Goal: Task Accomplishment & Management: Manage account settings

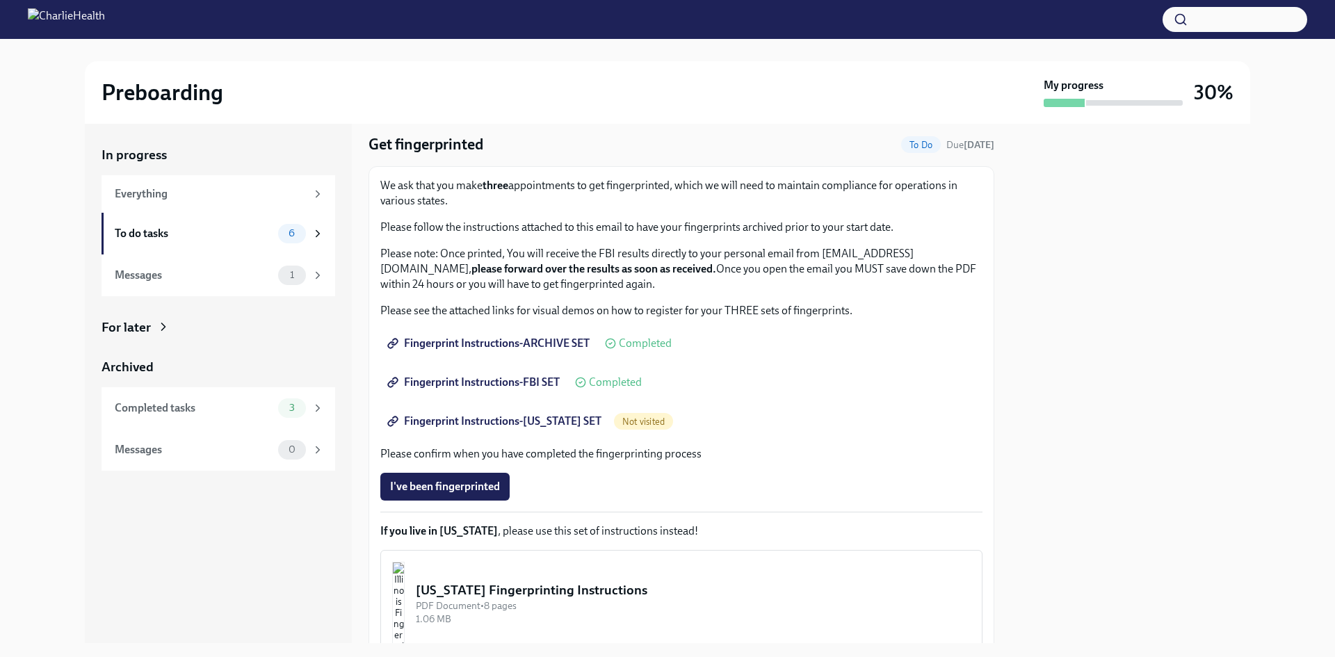
scroll to position [15, 0]
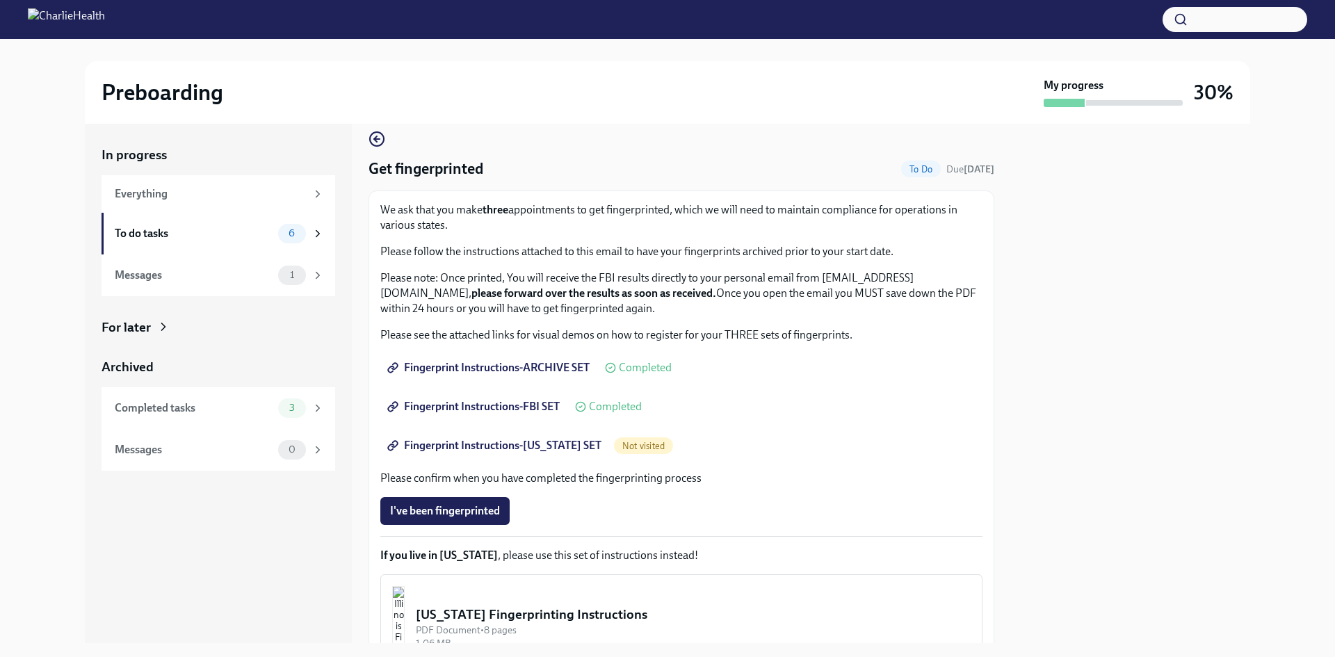
click at [536, 366] on span "Fingerprint Instructions-ARCHIVE SET" at bounding box center [490, 368] width 200 height 14
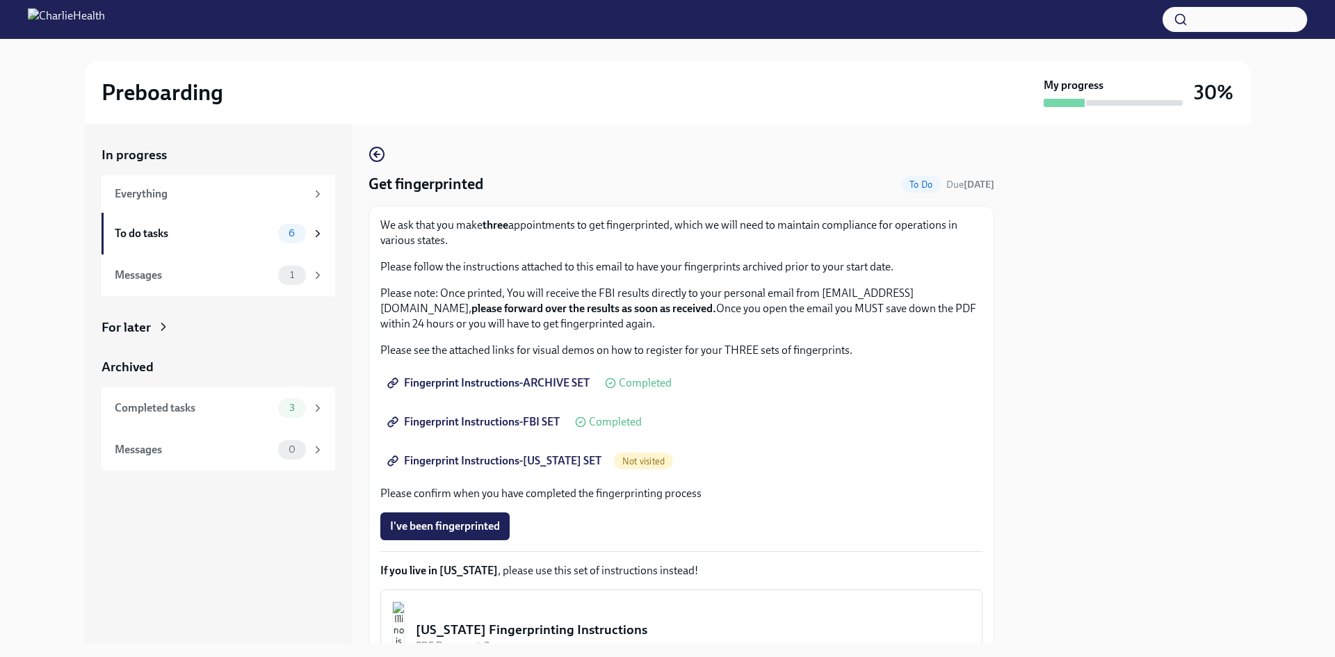
click at [455, 382] on span "Fingerprint Instructions-ARCHIVE SET" at bounding box center [490, 383] width 200 height 14
click at [287, 270] on span "1" at bounding box center [292, 275] width 21 height 10
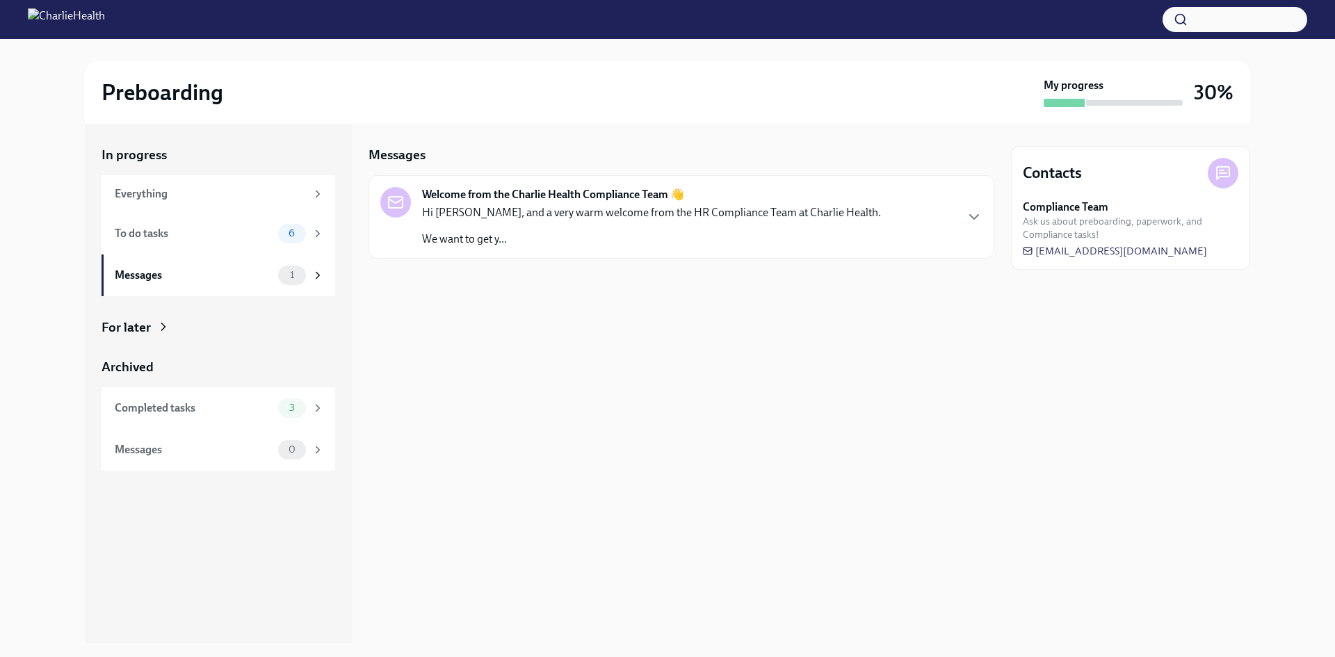
click at [981, 216] on icon "button" at bounding box center [974, 217] width 17 height 17
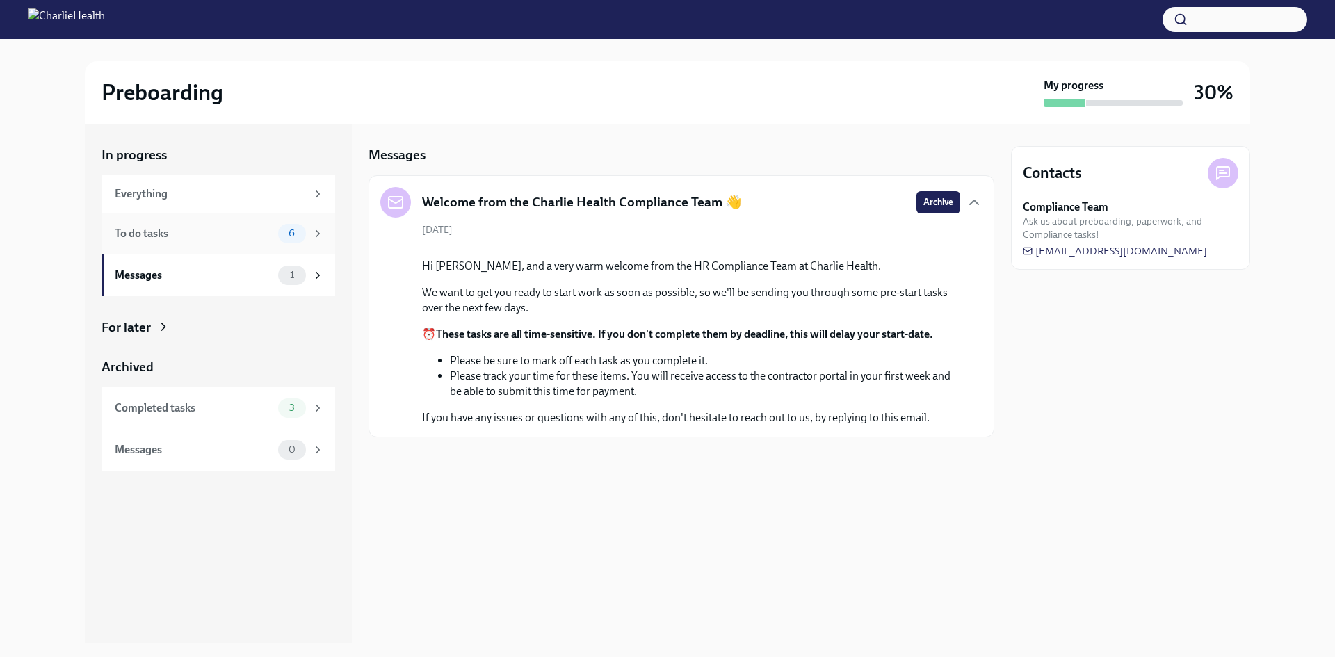
click at [197, 246] on div "To do tasks 6" at bounding box center [218, 234] width 234 height 42
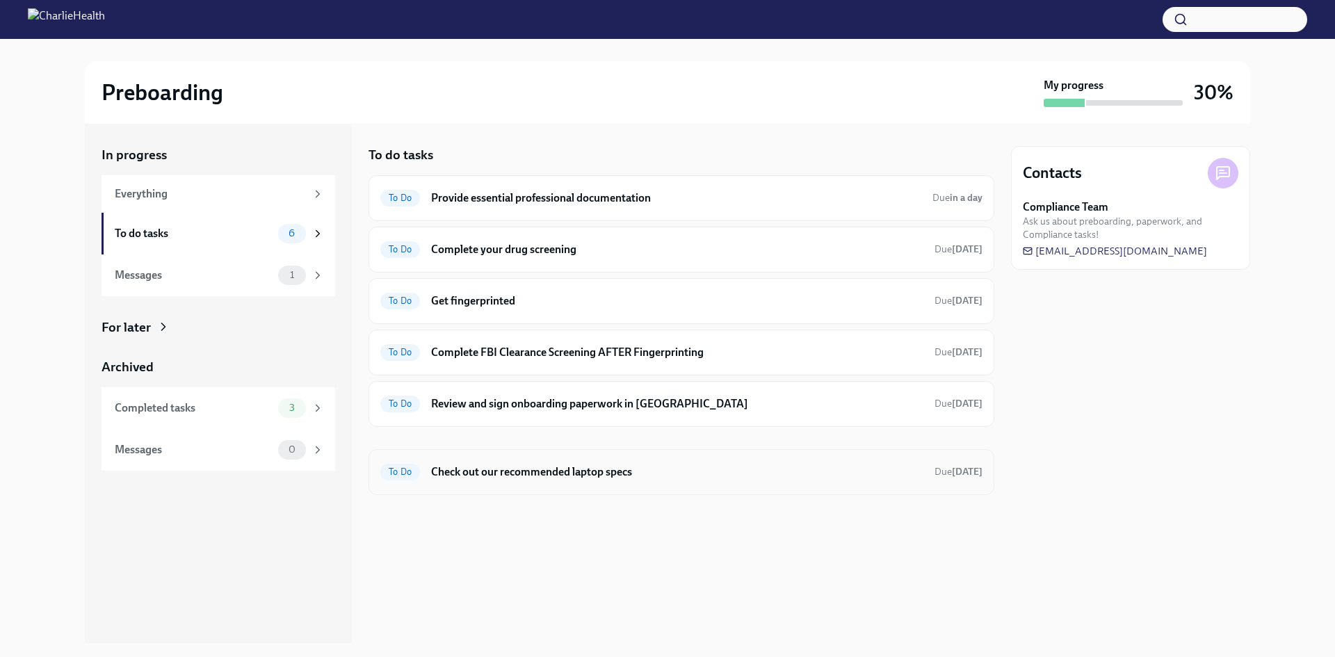
click at [635, 478] on h6 "Check out our recommended laptop specs" at bounding box center [677, 471] width 492 height 15
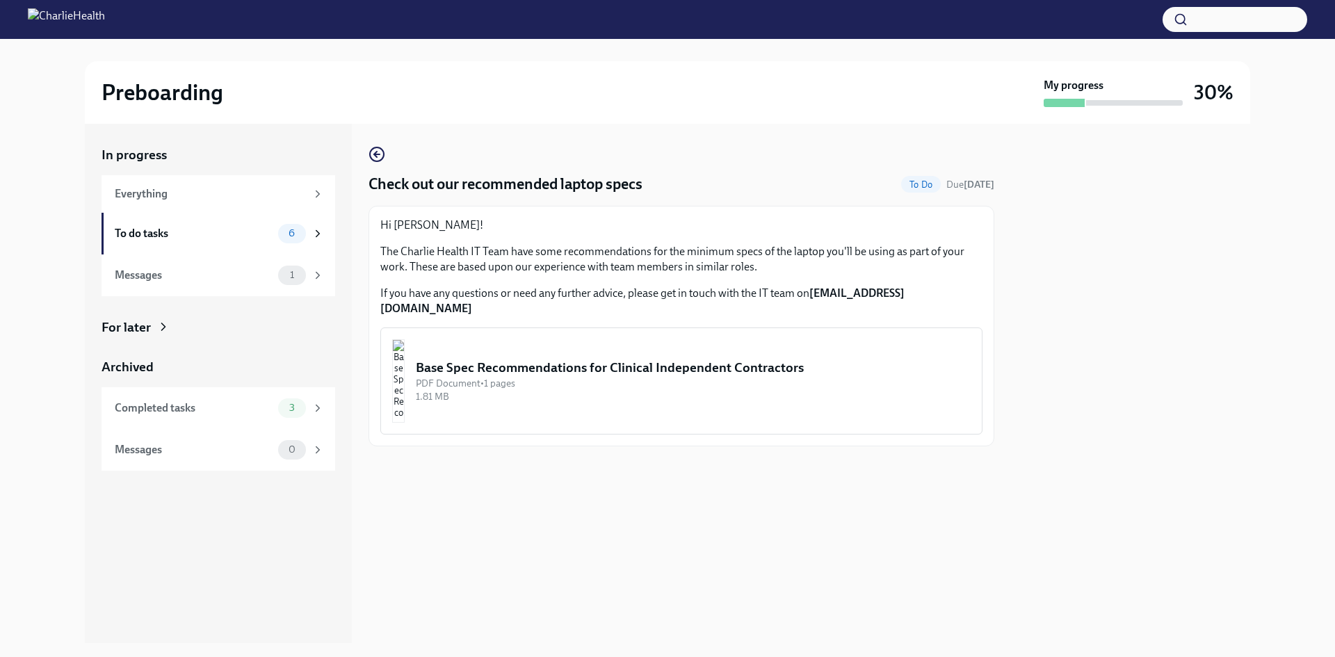
click at [405, 358] on img "button" at bounding box center [398, 380] width 13 height 83
click at [405, 368] on img "button" at bounding box center [398, 380] width 13 height 83
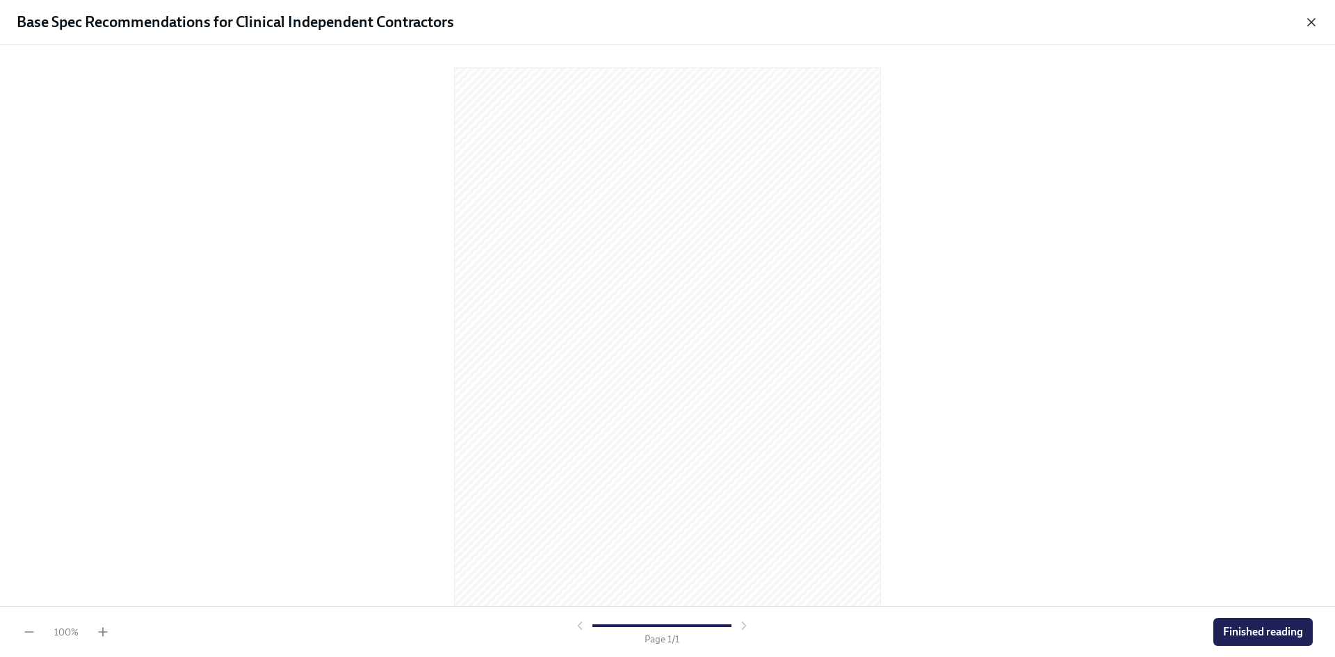
click at [1308, 23] on icon "button" at bounding box center [1311, 22] width 14 height 14
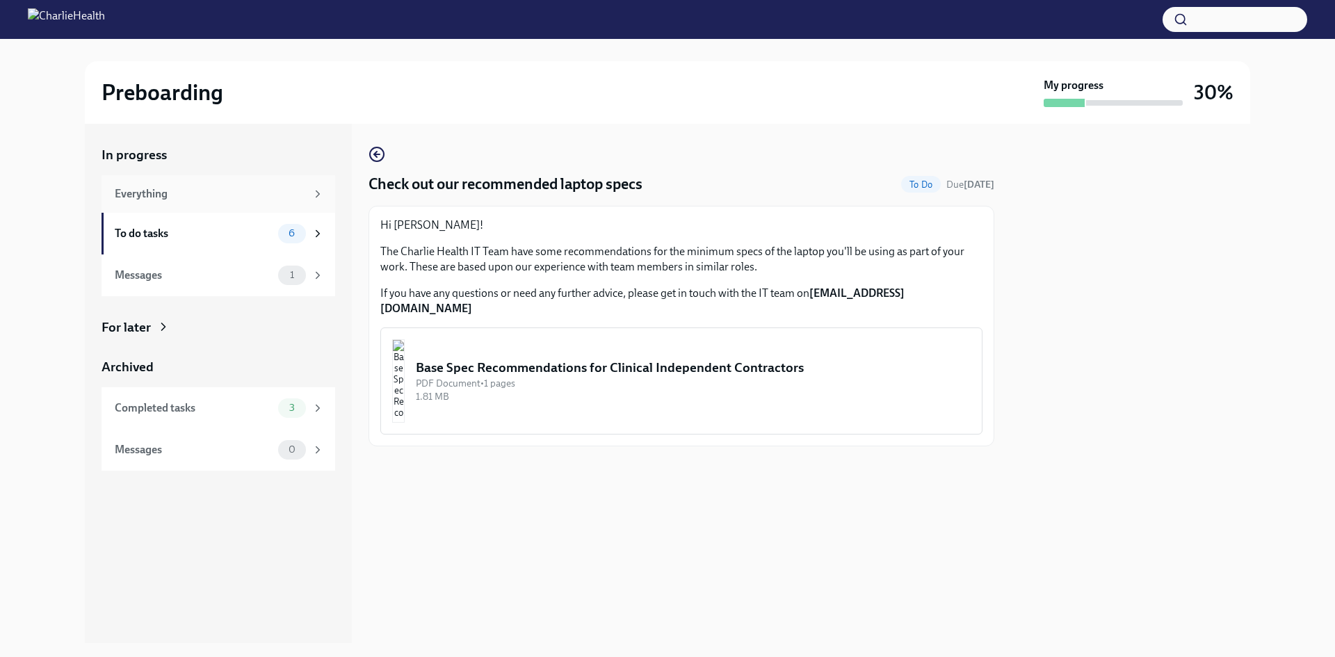
click at [260, 203] on div "Everything" at bounding box center [218, 194] width 234 height 38
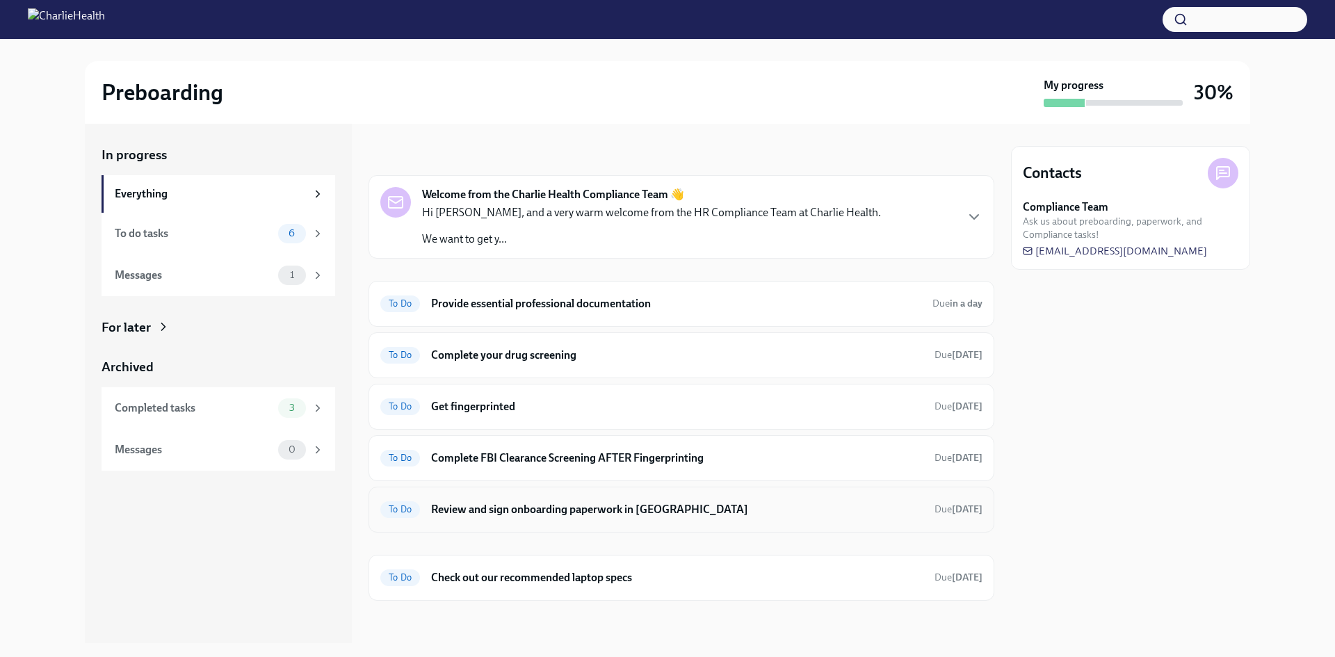
click at [549, 510] on h6 "Review and sign onboarding paperwork in UKG" at bounding box center [677, 509] width 492 height 15
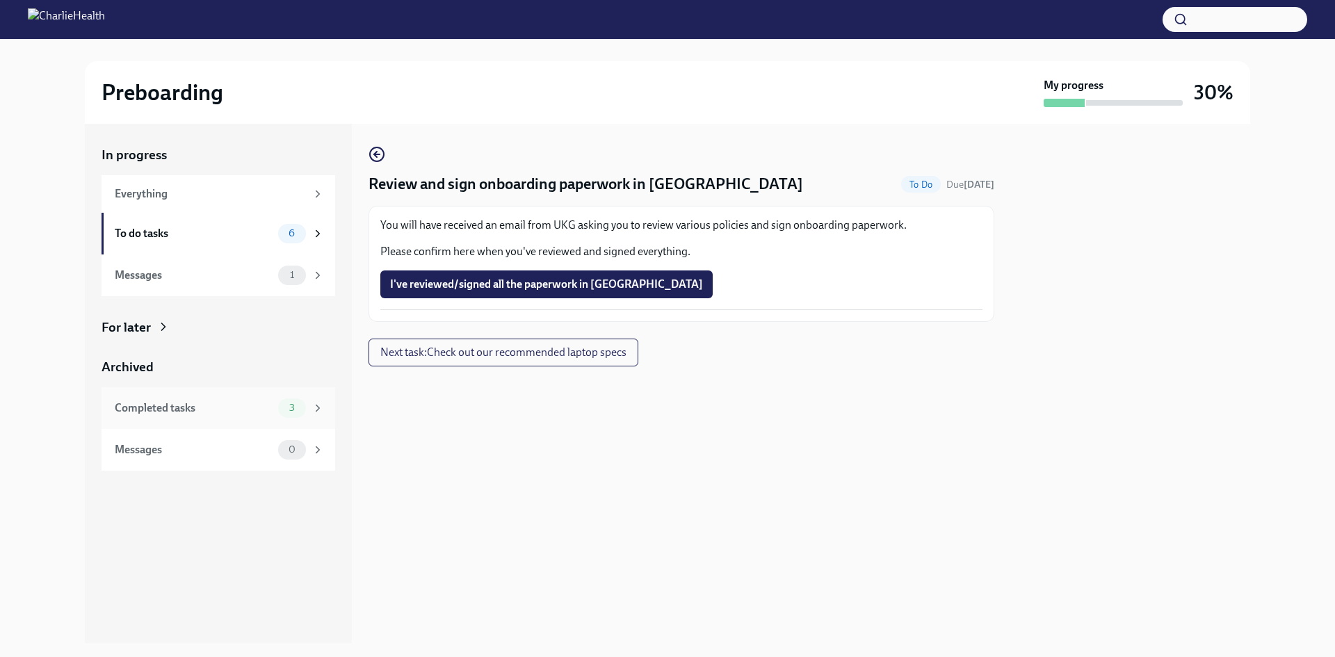
click at [232, 419] on div "Completed tasks 3" at bounding box center [218, 408] width 234 height 42
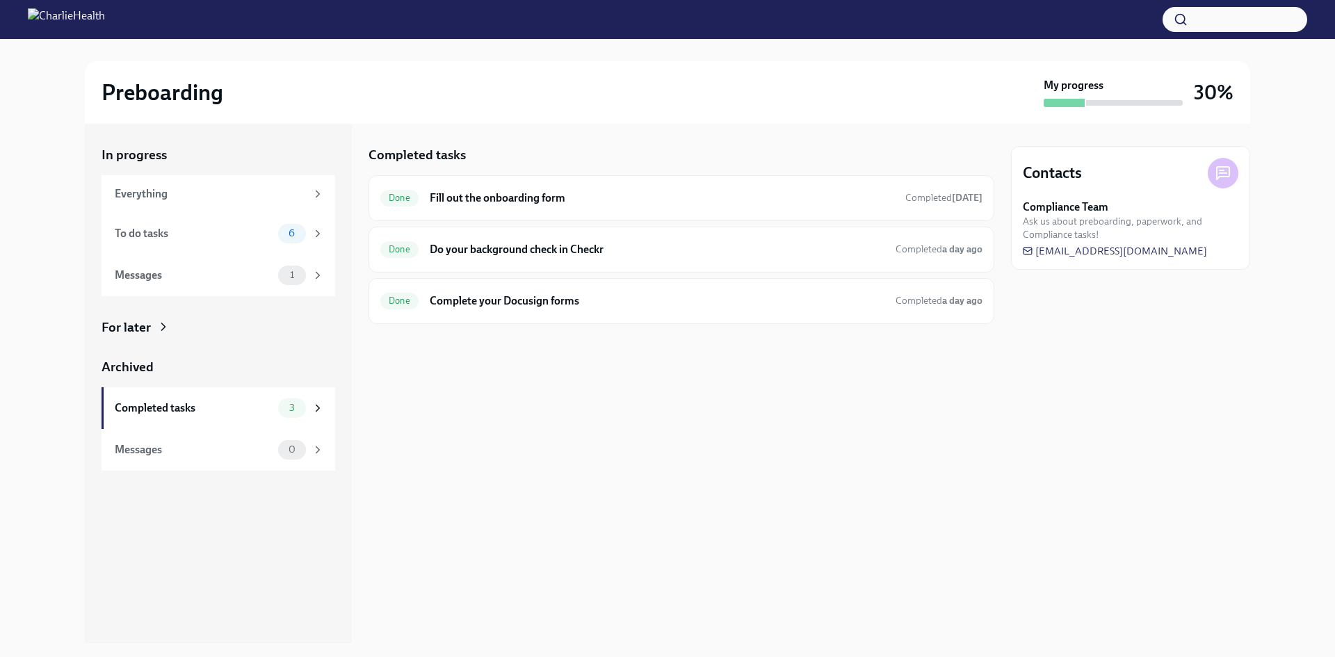
click at [144, 330] on div "For later" at bounding box center [125, 327] width 49 height 18
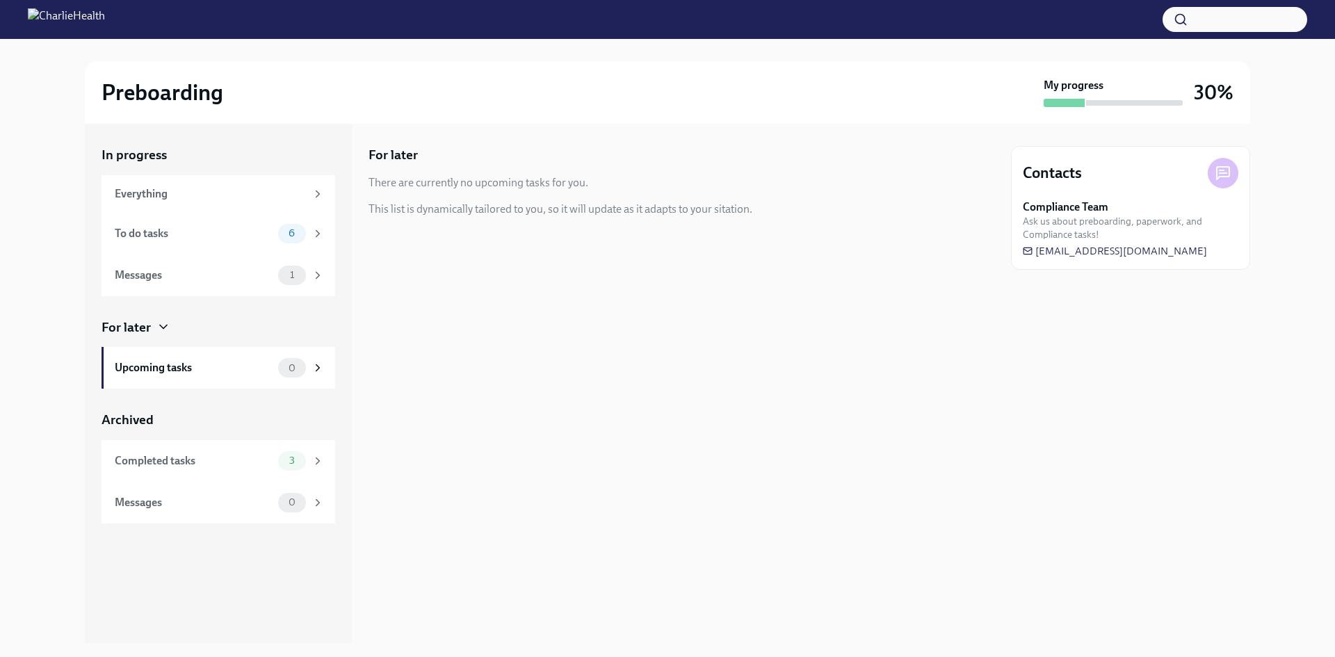
click at [144, 330] on div "For later" at bounding box center [125, 327] width 49 height 18
click at [163, 327] on icon at bounding box center [163, 327] width 14 height 14
click at [441, 334] on div "For later There are currently no upcoming tasks for you. This list is dynamical…" at bounding box center [681, 383] width 626 height 519
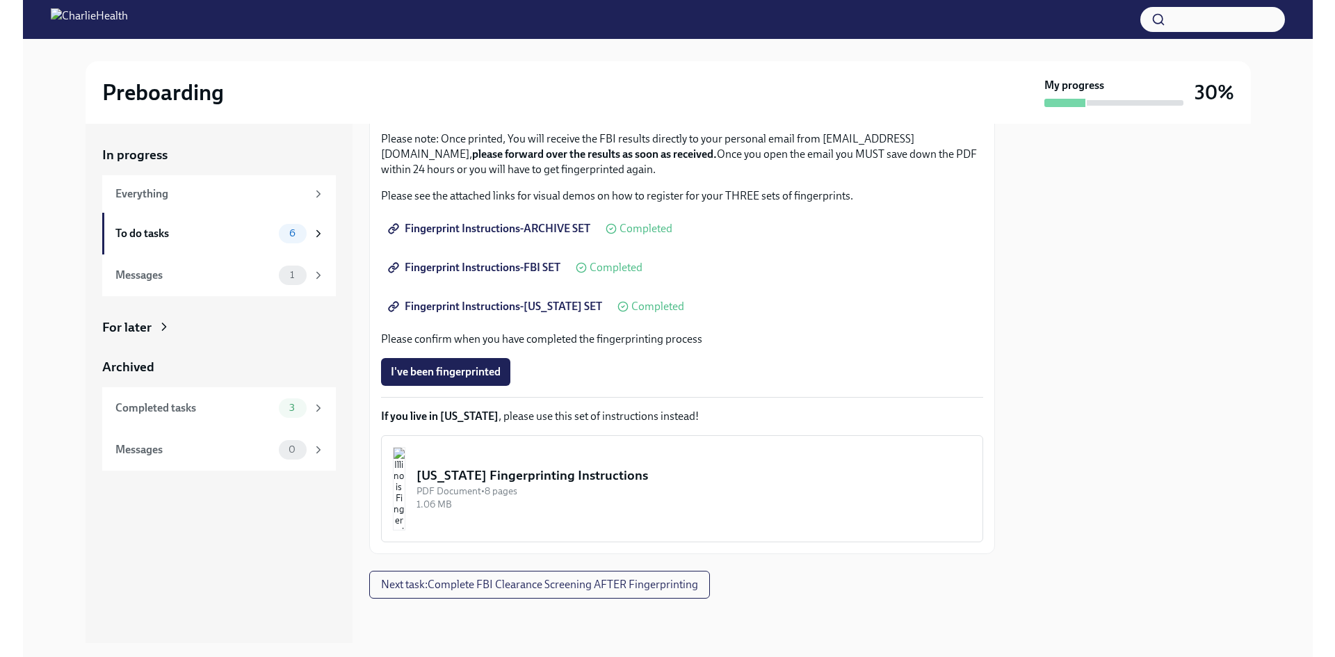
scroll to position [154, 0]
